Goal: Information Seeking & Learning: Learn about a topic

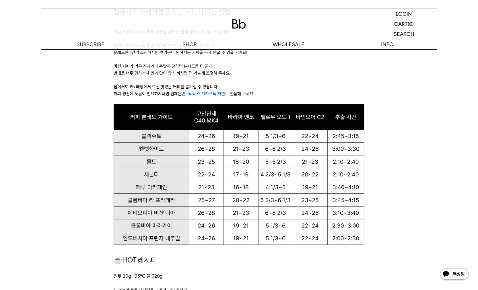
drag, startPoint x: 0, startPoint y: 0, endPoint x: 78, endPoint y: 151, distance: 169.7
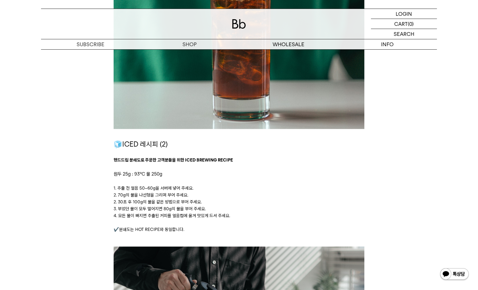
scroll to position [1061, 0]
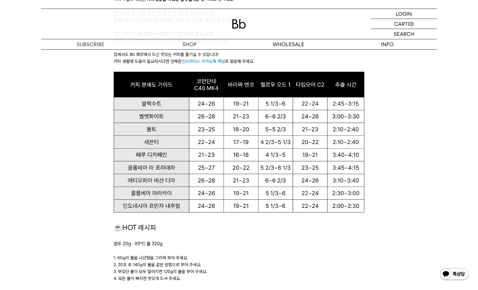
scroll to position [459, 0]
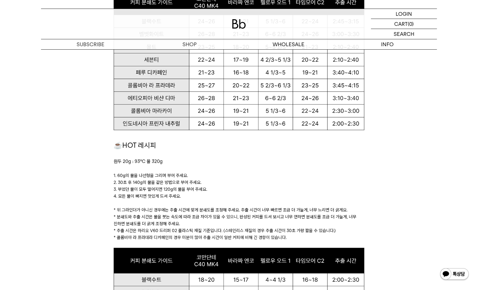
click at [229, 172] on p at bounding box center [239, 168] width 250 height 7
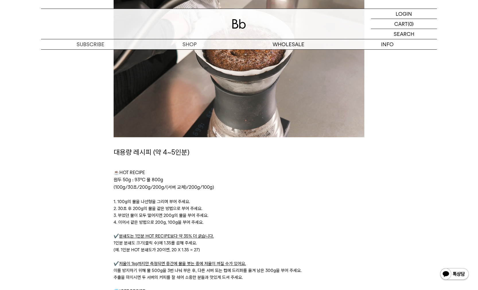
scroll to position [1778, 0]
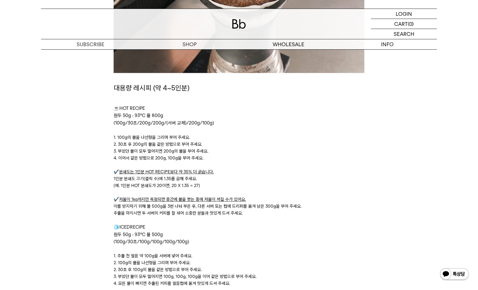
scroll to position [1748, 0]
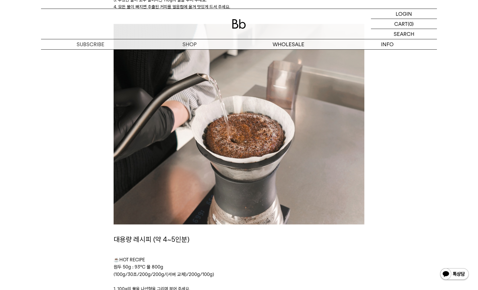
scroll to position [1605, 0]
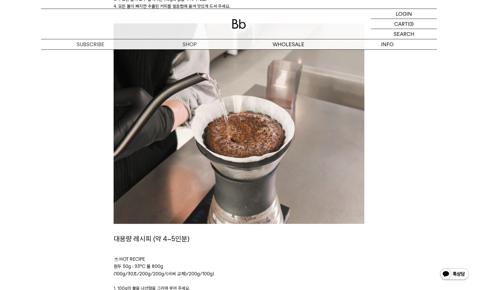
click at [245, 135] on img at bounding box center [239, 124] width 250 height 200
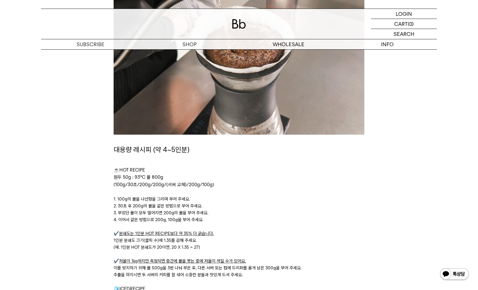
scroll to position [1691, 0]
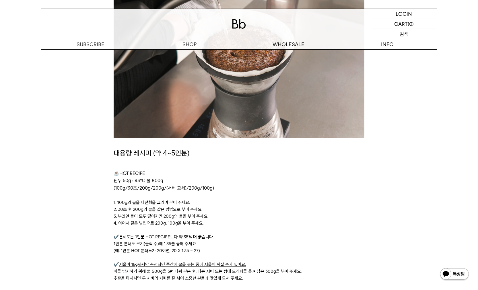
click at [401, 33] on p "검색" at bounding box center [403, 34] width 9 height 10
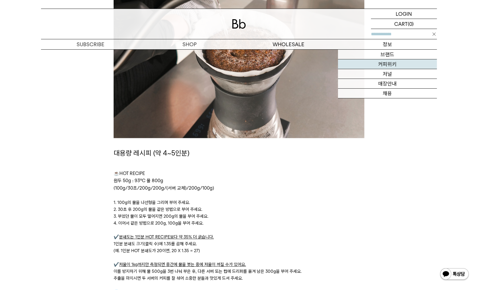
click at [387, 63] on link "커피위키" at bounding box center [387, 64] width 99 height 10
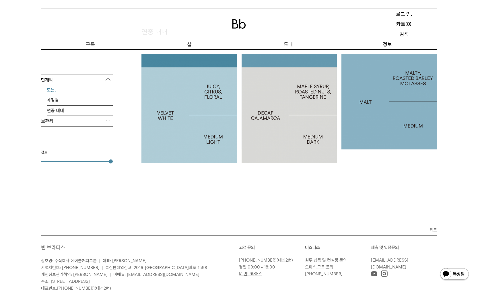
scroll to position [333, 0]
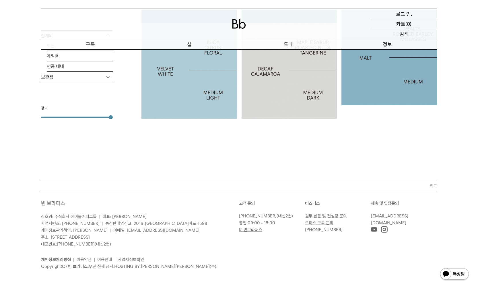
click at [90, 74] on p "보관됨" at bounding box center [77, 77] width 72 height 10
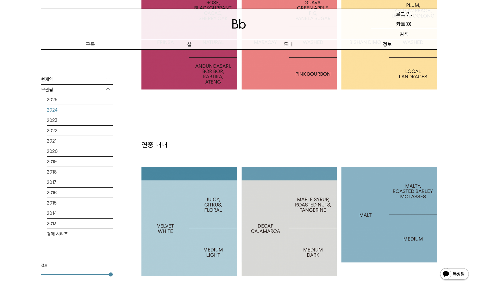
scroll to position [103, 0]
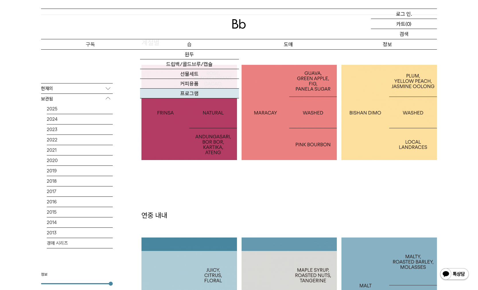
click at [188, 91] on font "프로그램" at bounding box center [189, 93] width 18 height 6
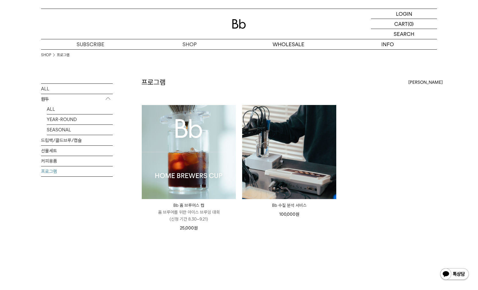
click at [188, 91] on div "프로그램 상품 2 개 [PERSON_NAME] [PERSON_NAME] 인기순 낮은가격순" at bounding box center [288, 91] width 295 height 28
click at [399, 34] on div "SEARCH 검색" at bounding box center [404, 34] width 66 height 10
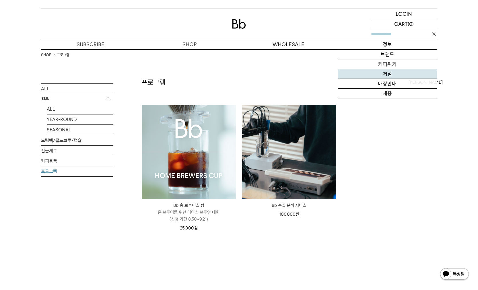
click at [385, 72] on link "저널" at bounding box center [387, 74] width 99 height 10
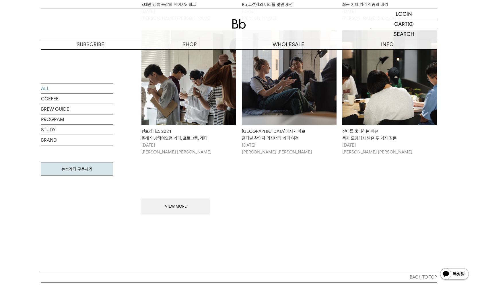
scroll to position [660, 0]
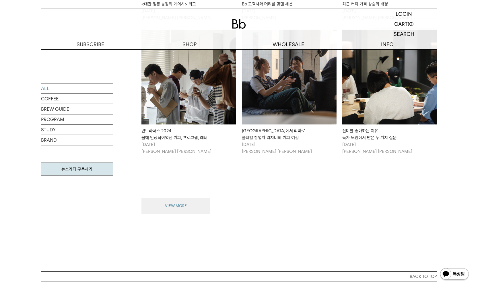
click at [176, 199] on button "VIEW MORE" at bounding box center [175, 206] width 69 height 16
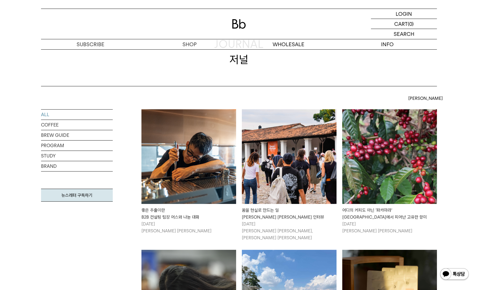
scroll to position [0, 0]
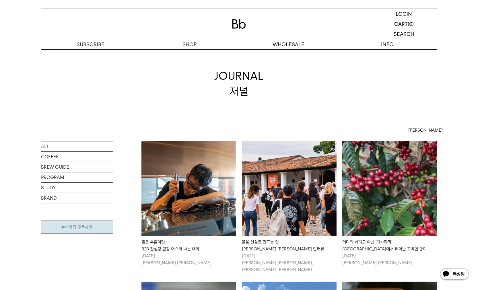
click at [83, 233] on link "뉴스레터 구독하기" at bounding box center [77, 227] width 72 height 13
